Goal: Book appointment/travel/reservation

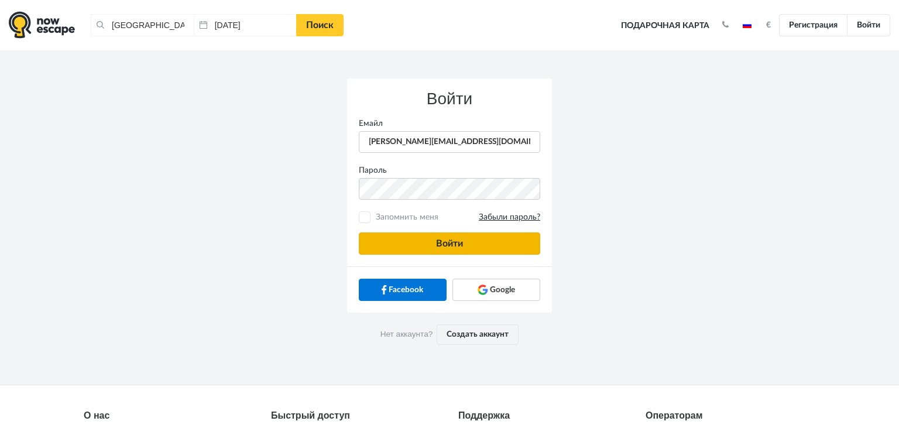
type input "[PERSON_NAME][EMAIL_ADDRESS][DOMAIN_NAME]"
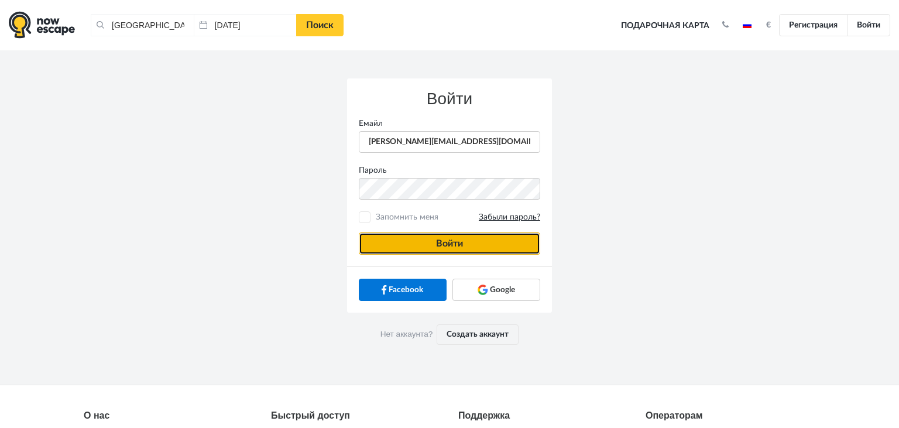
click at [397, 239] on button "Войти" at bounding box center [449, 243] width 181 height 22
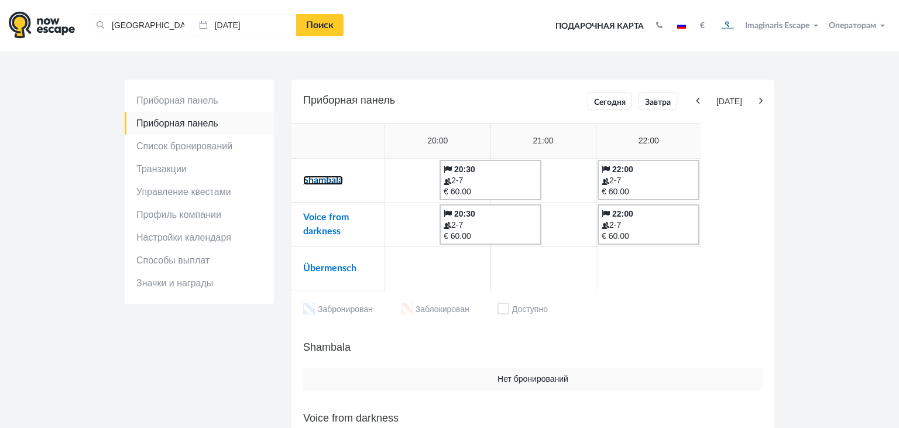
click at [325, 181] on link "Shambala" at bounding box center [323, 180] width 40 height 9
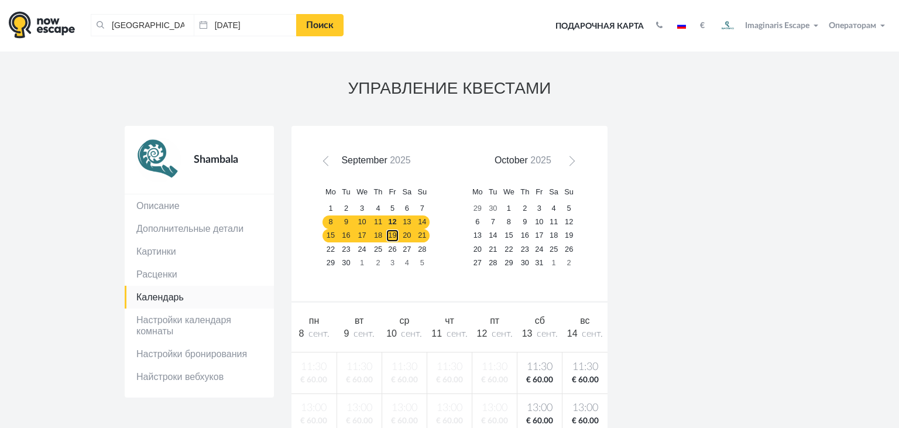
click at [399, 236] on link "19" at bounding box center [393, 235] width 14 height 13
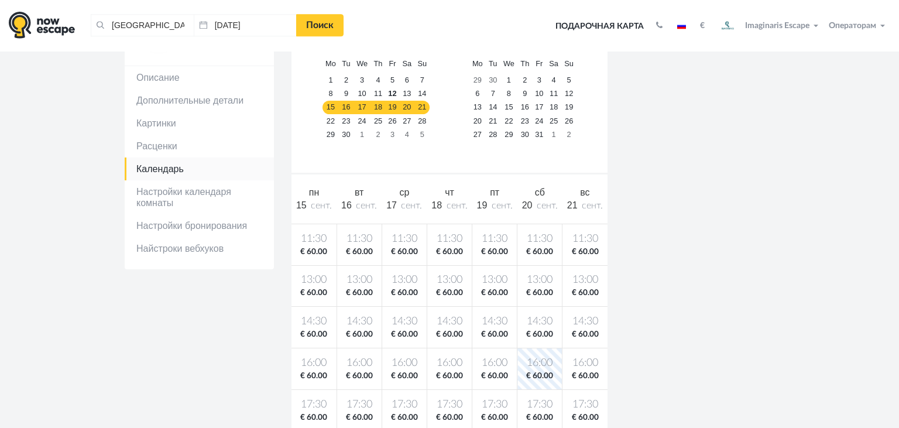
scroll to position [136, 0]
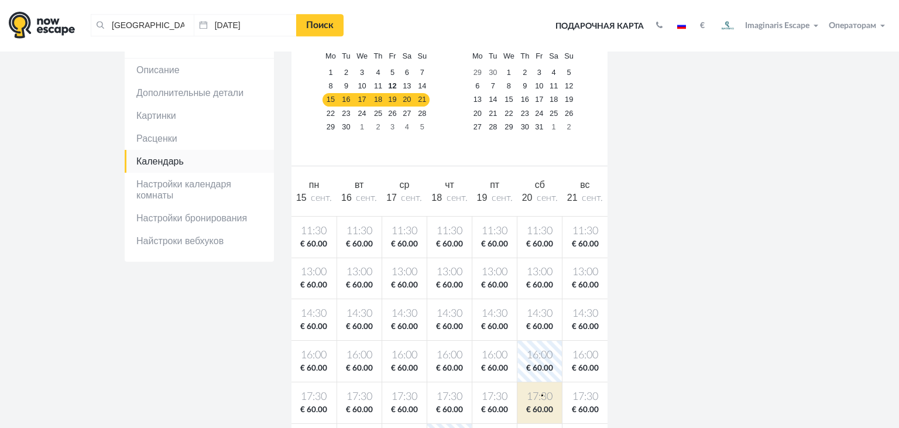
click at [541, 394] on span "17:30" at bounding box center [540, 397] width 40 height 15
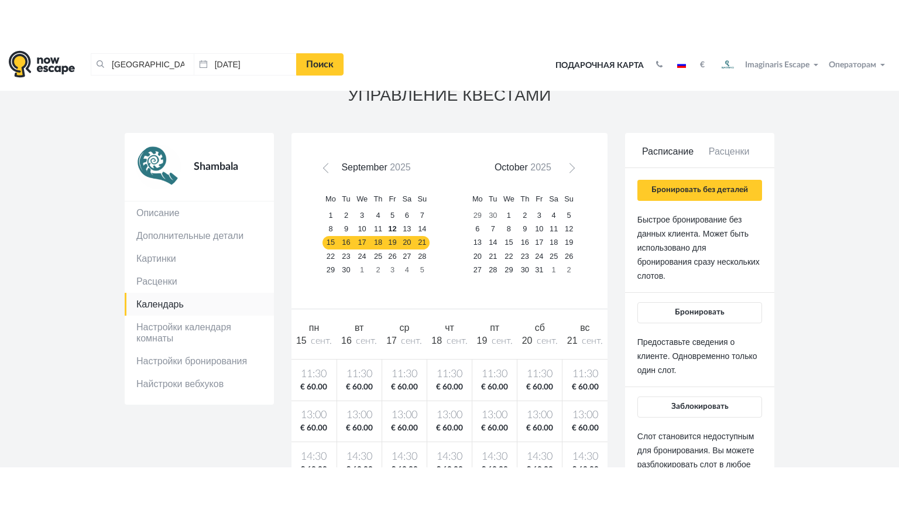
scroll to position [28, 0]
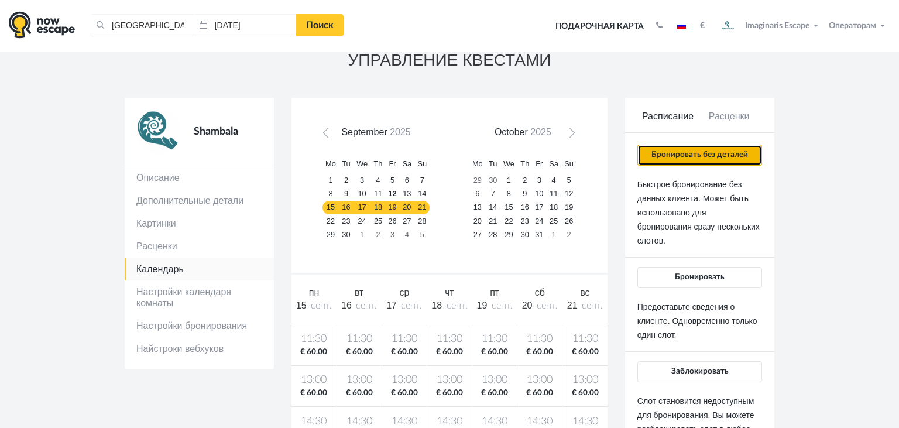
click at [675, 157] on button "Бронировать без деталей" at bounding box center [699, 155] width 125 height 21
